Goal: Answer question/provide support

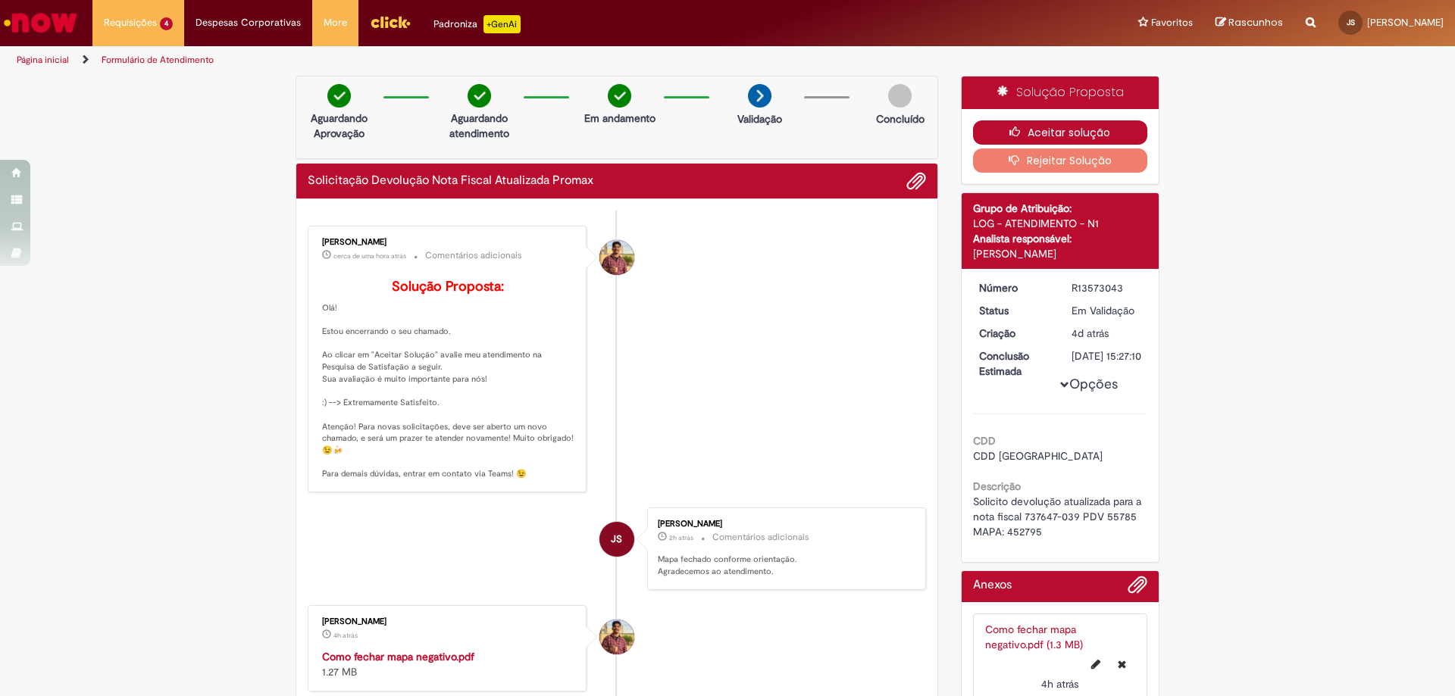
click at [1009, 133] on icon "button" at bounding box center [1018, 132] width 18 height 11
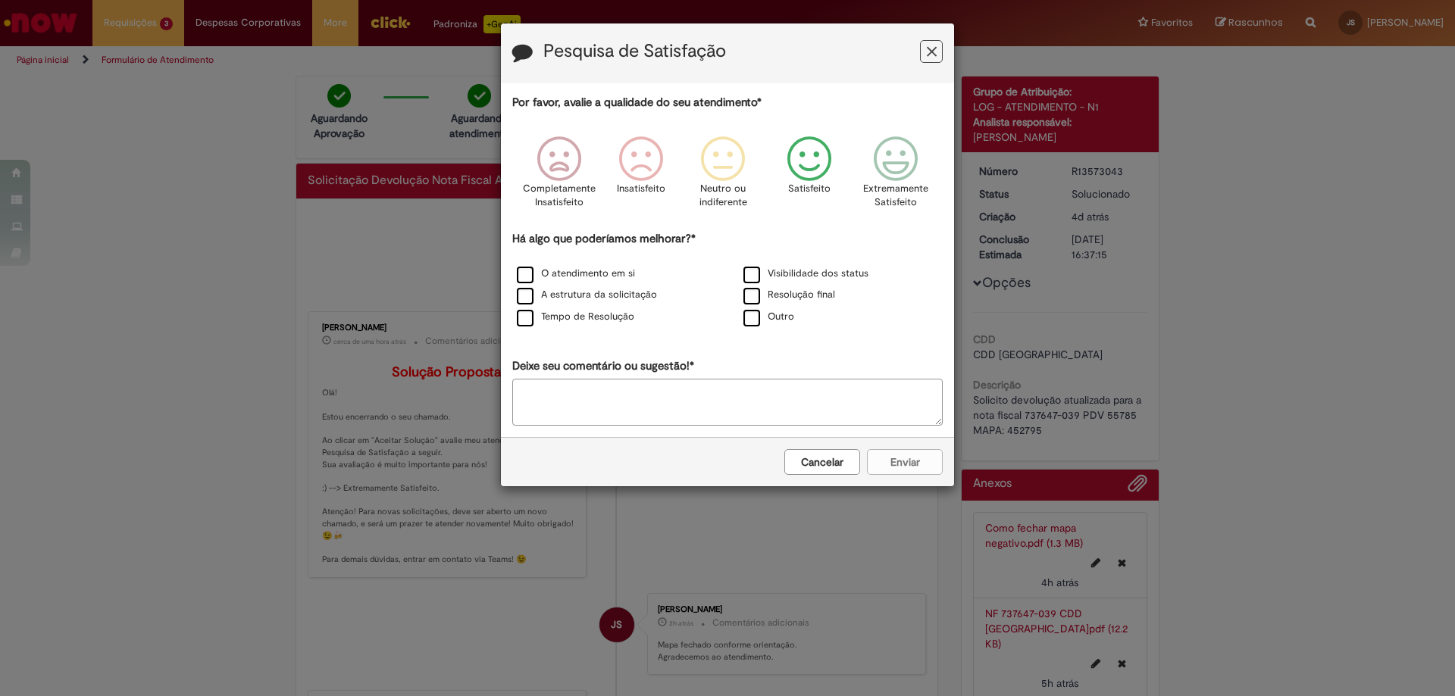
click at [798, 161] on icon "Feedback" at bounding box center [809, 158] width 57 height 45
click at [520, 320] on label "Tempo de Resolução" at bounding box center [575, 317] width 117 height 14
click at [905, 463] on button "Enviar" at bounding box center [905, 462] width 76 height 26
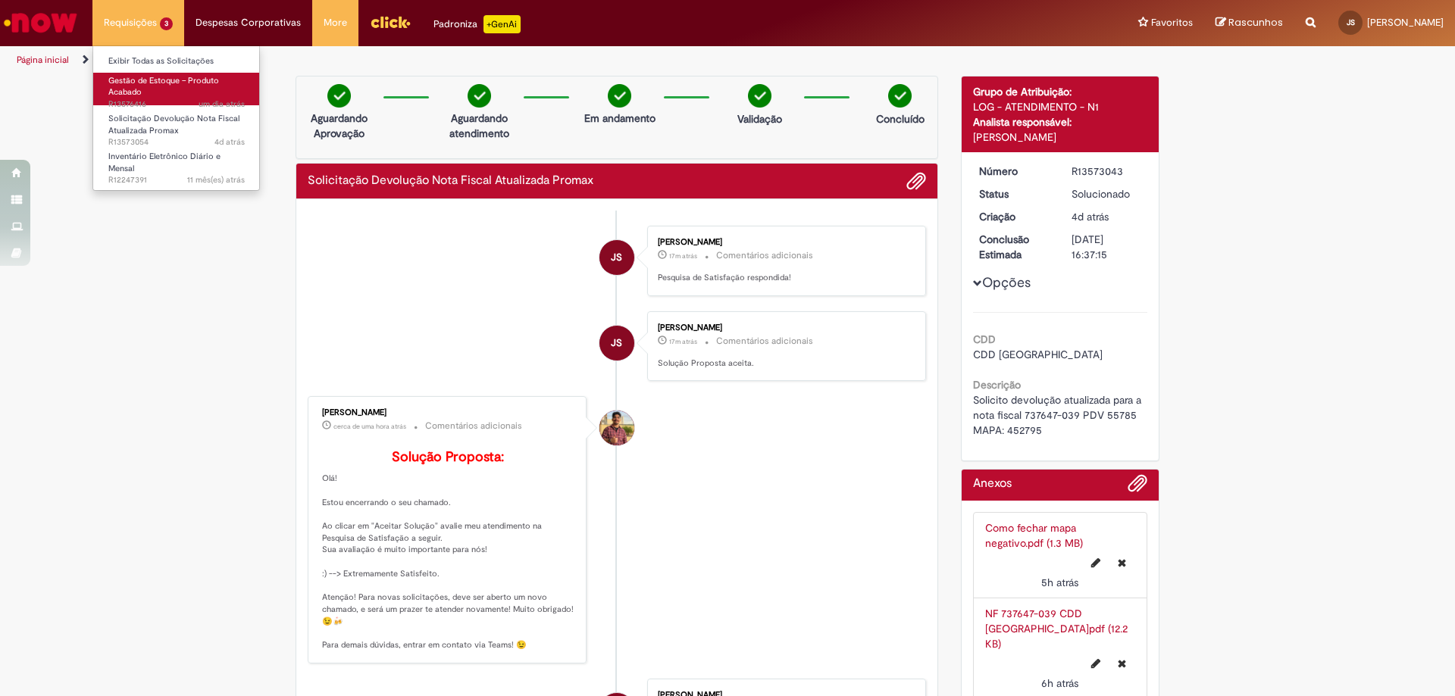
click at [127, 88] on span "Gestão de Estoque – Produto Acabado" at bounding box center [163, 86] width 111 height 23
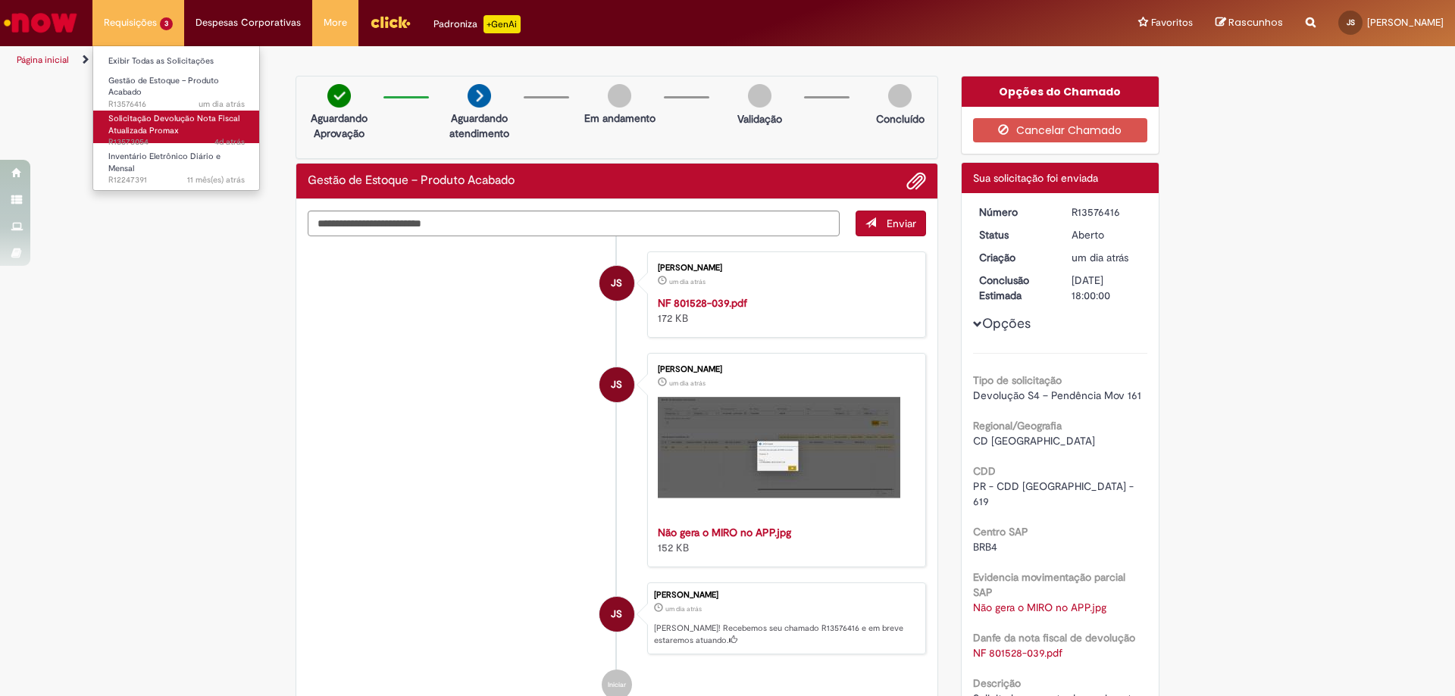
click at [120, 118] on span "Solicitação Devolução Nota Fiscal Atualizada Promax" at bounding box center [173, 124] width 131 height 23
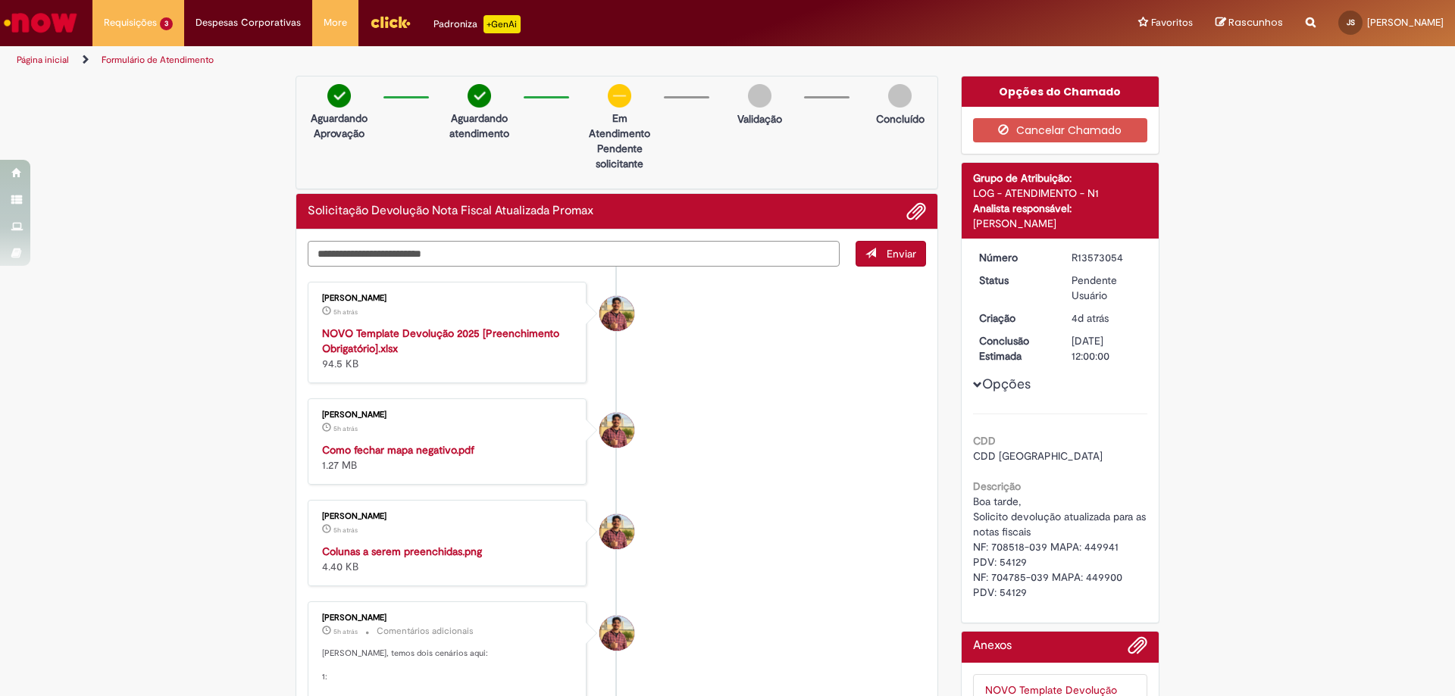
click at [520, 248] on textarea "Digite sua mensagem aqui..." at bounding box center [574, 254] width 532 height 26
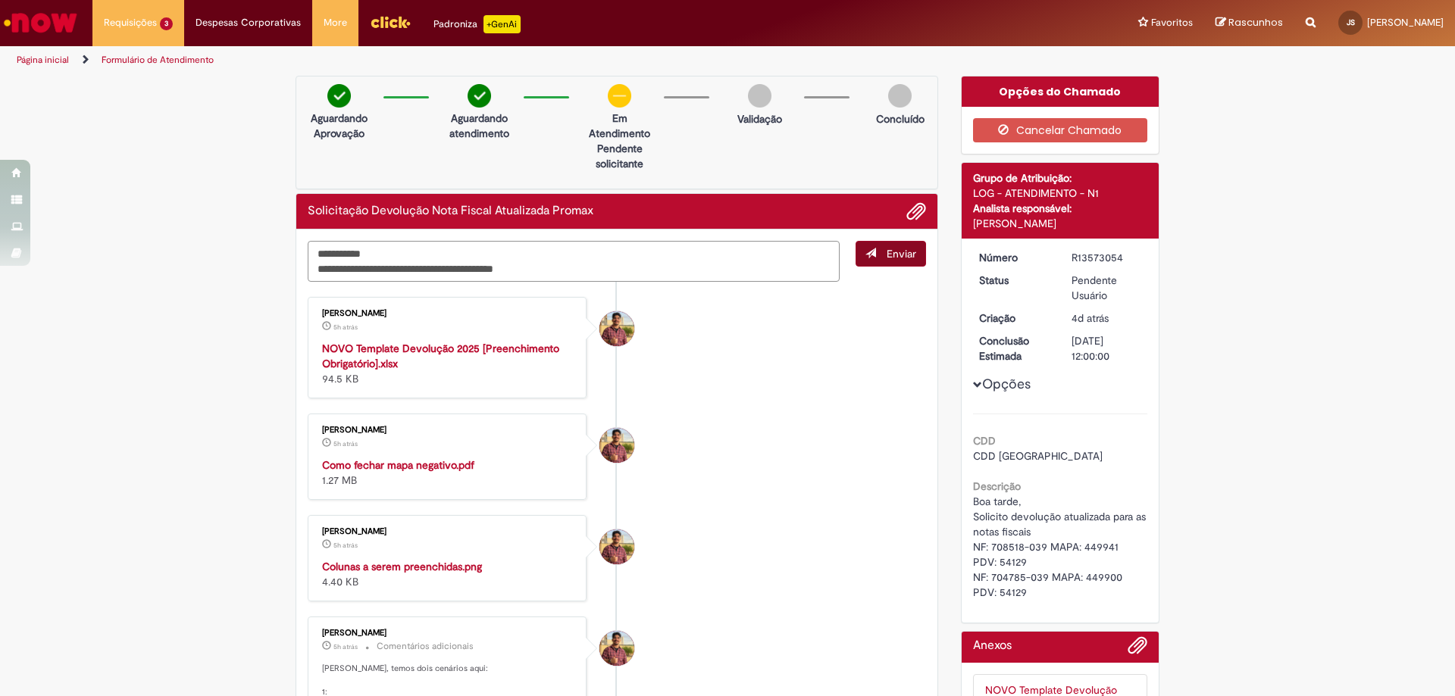
type textarea "**********"
click at [886, 252] on span "Enviar" at bounding box center [901, 254] width 30 height 14
click at [908, 211] on span "Adicionar anexos" at bounding box center [916, 212] width 18 height 18
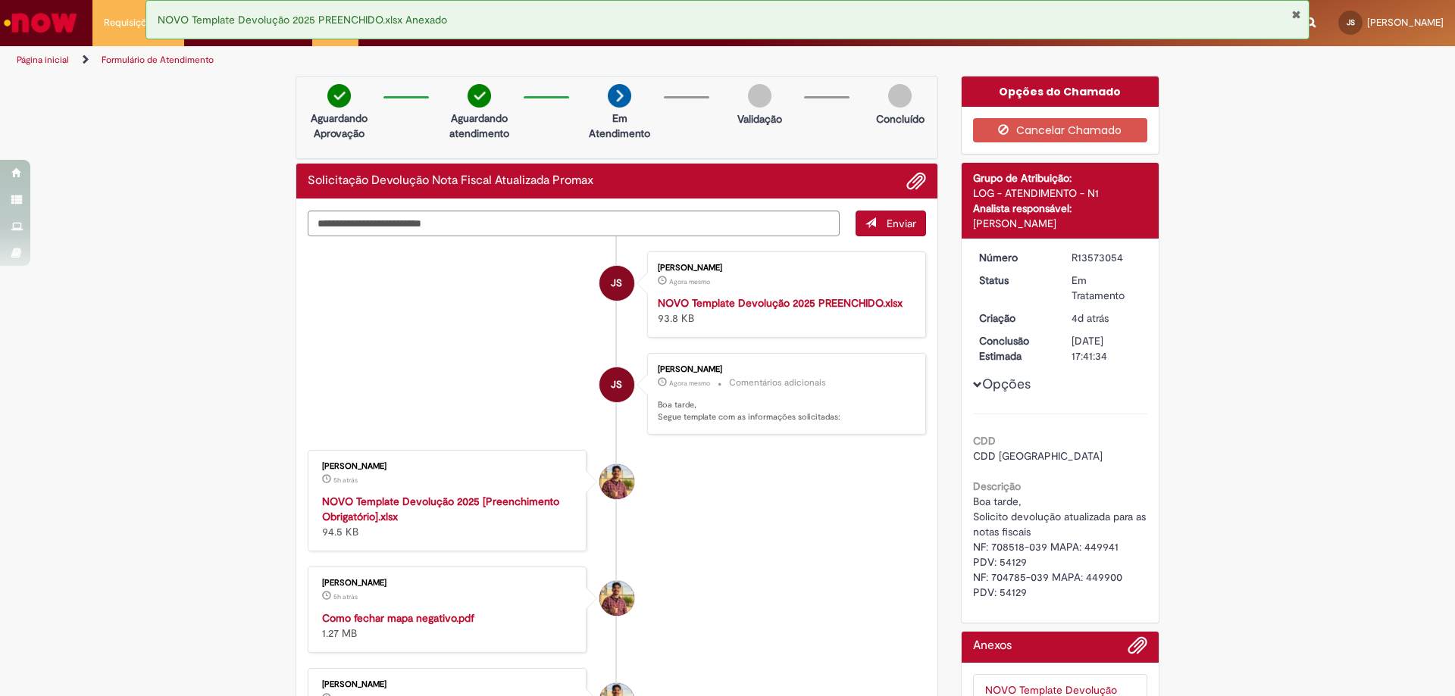
click at [663, 305] on strong "NOVO Template Devolução 2025 PREENCHIDO.xlsx" at bounding box center [780, 303] width 245 height 14
click at [1292, 20] on button "Fechar Notificação" at bounding box center [1296, 14] width 10 height 12
